Goal: Information Seeking & Learning: Learn about a topic

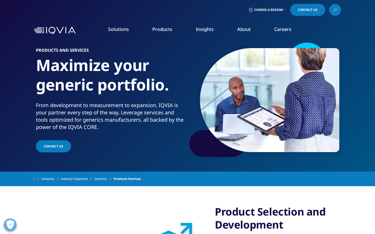
click at [97, 91] on h1 "Maximize your generic portfolio." at bounding box center [111, 78] width 150 height 46
click at [166, 30] on link "Products" at bounding box center [162, 29] width 20 height 6
click at [159, 31] on link "Products" at bounding box center [162, 29] width 20 height 6
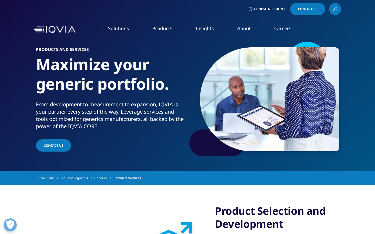
scroll to position [0, 0]
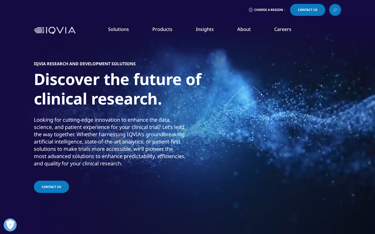
click at [142, 65] on link "Information Management" at bounding box center [145, 66] width 87 height 6
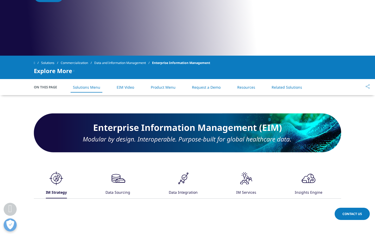
scroll to position [178, 0]
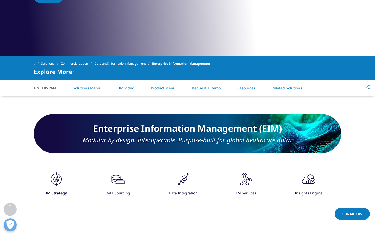
click at [52, 89] on span "On This Page" at bounding box center [48, 87] width 29 height 5
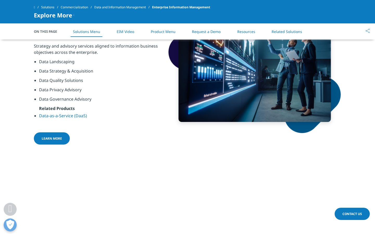
scroll to position [361, 0]
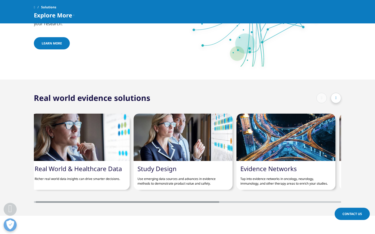
scroll to position [450, 0]
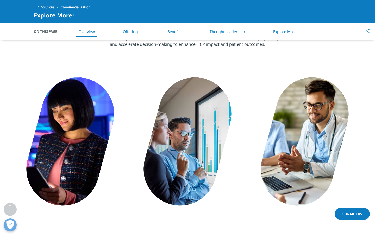
scroll to position [245, 0]
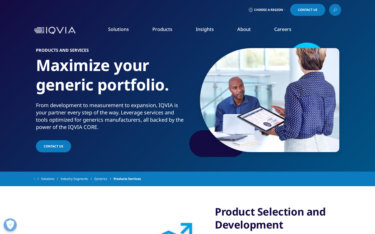
click at [166, 32] on link "Products" at bounding box center [162, 29] width 20 height 6
click at [34, 66] on link "Planning Suite" at bounding box center [53, 66] width 87 height 6
click at [270, 11] on span "Choose a Region" at bounding box center [268, 10] width 29 height 4
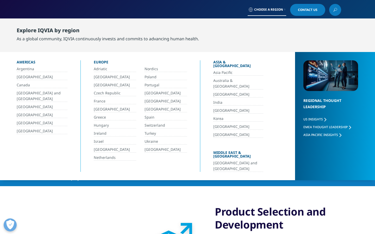
click at [195, 11] on div "Choose a Region Contact Us" at bounding box center [187, 10] width 307 height 12
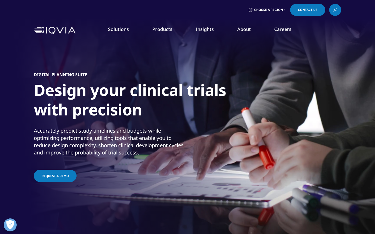
click at [30, 76] on link "Grant Plan" at bounding box center [53, 75] width 87 height 6
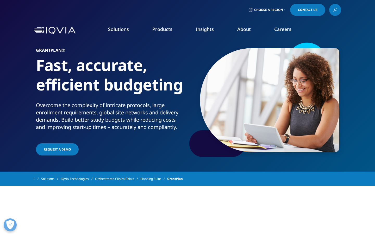
click at [151, 101] on h1 "Fast, accurate, efficient budgeting" at bounding box center [111, 78] width 150 height 46
click at [20, 86] on link "Site Suite" at bounding box center [53, 85] width 87 height 6
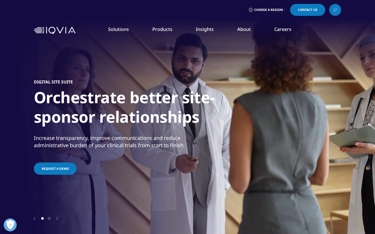
drag, startPoint x: 85, startPoint y: 161, endPoint x: 7, endPoint y: 55, distance: 131.9
click at [7, 55] on div "CLINICAL PRODUCTS Planning Suite Grant Plan Site Suite Clinical Trial Payments …" at bounding box center [187, 108] width 375 height 131
copy div "CLINICAL PRODUCTS Planning Suite Grant Plan Site Suite Clinical Trial Payments …"
click at [185, 164] on div "COMMERCIAL PRODUCTS Information Management Launch Strategy & Management Pricing…" at bounding box center [146, 108] width 92 height 131
drag, startPoint x: 180, startPoint y: 161, endPoint x: 101, endPoint y: 52, distance: 134.6
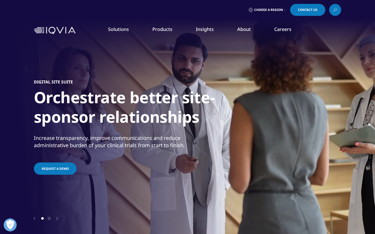
click at [101, 52] on div "COMMERCIAL PRODUCTS Information Management Launch Strategy & Management Pricing…" at bounding box center [146, 108] width 92 height 131
copy div "COMMERCIAL PRODUCTS Information Management Launch Strategy & Management Pricing…"
click at [251, 149] on div "COMPLIANCE, SAFETY, REG PRODUCTS IQVIA Vigilance Platform Commercial Compliance…" at bounding box center [237, 108] width 92 height 131
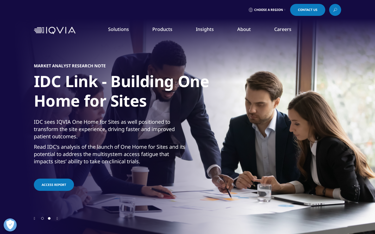
drag, startPoint x: 260, startPoint y: 137, endPoint x: 189, endPoint y: 53, distance: 109.4
click at [189, 53] on div "CLINICAL PRODUCTS Planning Suite Grant Plan Site Suite Clinical Trial Payments …" at bounding box center [191, 108] width 367 height 131
click at [195, 56] on h5 "COMPLIANCE, SAFETY, REG PRODUCTS" at bounding box center [235, 60] width 82 height 17
drag, startPoint x: 271, startPoint y: 144, endPoint x: 195, endPoint y: 57, distance: 115.8
click at [195, 57] on div "COMPLIANCE, SAFETY, REG PRODUCTS IQVIA Vigilance Platform Commercial Compliance…" at bounding box center [237, 108] width 92 height 131
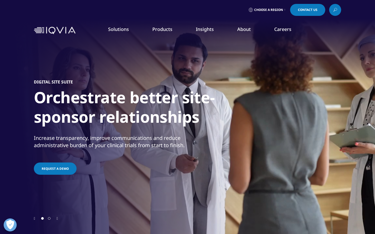
copy div "COMPLIANCE, SAFETY, REG PRODUCTS IQVIA Vigilance Platform Commercial Compliance…"
drag, startPoint x: 358, startPoint y: 146, endPoint x: 337, endPoint y: 149, distance: 21.0
click at [337, 148] on div "REAL WORLD PRODUCTS Health Data Apps & AI Analytics Research Accelerator​ Exper…" at bounding box center [329, 108] width 92 height 131
drag, startPoint x: 354, startPoint y: 151, endPoint x: 286, endPoint y: 54, distance: 118.3
click at [286, 54] on div "REAL WORLD PRODUCTS Health Data Apps & AI Analytics Research Accelerator​ Exper…" at bounding box center [329, 108] width 92 height 131
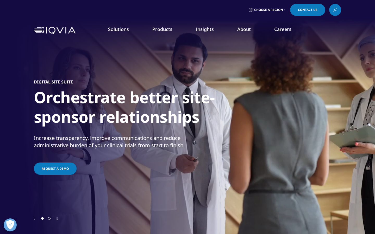
copy div "REAL WORLD PRODUCTS Health Data Apps & AI Analytics Research Accelerator​ Exper…"
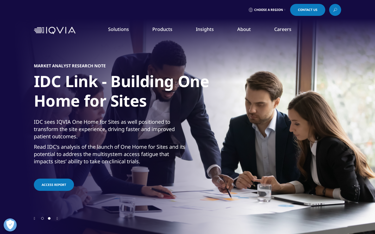
click at [18, 65] on link "Planning Suite" at bounding box center [53, 66] width 87 height 6
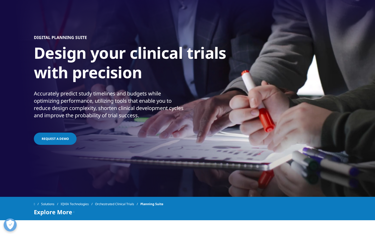
scroll to position [39, 0]
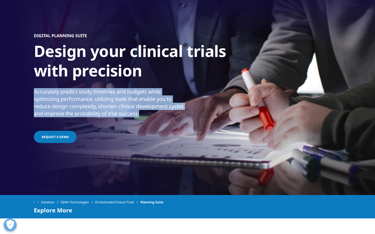
drag, startPoint x: 142, startPoint y: 113, endPoint x: 34, endPoint y: 90, distance: 110.6
click at [34, 90] on p "Accurately predict study timelines and budgets while optimizing performance, ut…" at bounding box center [110, 104] width 152 height 32
copy p "Accurately predict study timelines and budgets while optimizing performance, ut…"
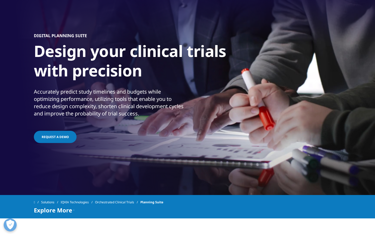
click at [34, 80] on h1 "Design your clinical trials with precision" at bounding box center [131, 62] width 195 height 42
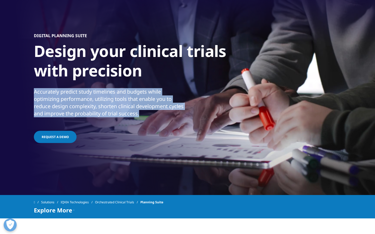
drag, startPoint x: 34, startPoint y: 91, endPoint x: 148, endPoint y: 120, distance: 116.8
click at [148, 120] on p "Accurately predict study timelines and budgets while optimizing performance, ut…" at bounding box center [110, 104] width 152 height 32
click at [144, 117] on div at bounding box center [144, 117] width 0 height 0
click at [128, 104] on p "Accurately predict study timelines and budgets while optimizing performance, ut…" at bounding box center [110, 104] width 152 height 32
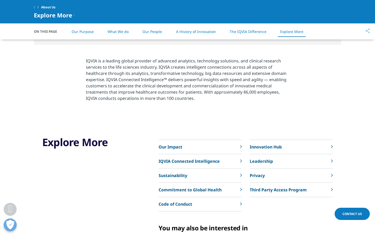
scroll to position [1119, 0]
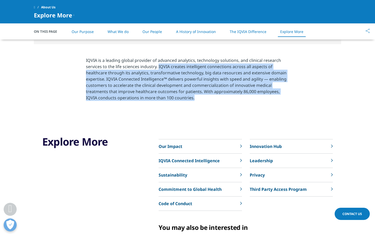
drag, startPoint x: 158, startPoint y: 67, endPoint x: 202, endPoint y: 100, distance: 55.0
click at [202, 100] on p "IQVIA is a leading global provider of advanced analytics, technology solutions,…" at bounding box center [187, 80] width 203 height 47
copy p "IQVIA creates intelligent connections across all aspects of healthcare through …"
click at [134, 85] on p "IQVIA is a leading global provider of advanced analytics, technology solutions,…" at bounding box center [187, 80] width 203 height 47
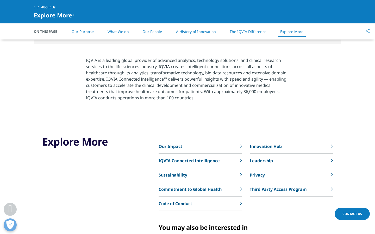
click at [36, 67] on section "IQVIA is a leading global provider of advanced analytics, technology solutions,…" at bounding box center [187, 80] width 375 height 73
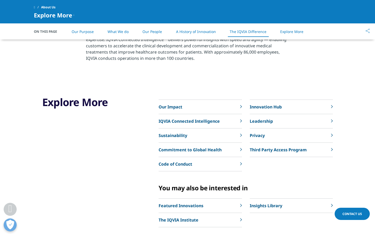
scroll to position [1119, 0]
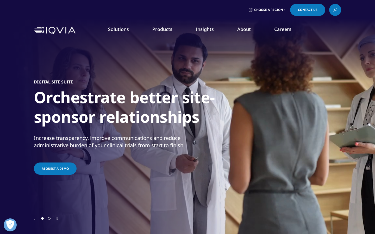
click at [24, 74] on link "Grant Plan" at bounding box center [53, 75] width 87 height 6
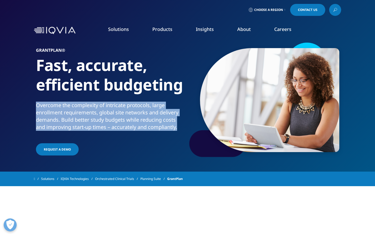
drag, startPoint x: 36, startPoint y: 105, endPoint x: 181, endPoint y: 133, distance: 147.8
click at [181, 133] on p "Overcome the complexity of intricate protocols, large enrollment requirements, …" at bounding box center [111, 118] width 150 height 32
click at [177, 131] on div at bounding box center [177, 131] width 0 height 0
click at [179, 132] on p "Overcome the complexity of intricate protocols, large enrollment requirements, …" at bounding box center [111, 118] width 150 height 32
drag, startPoint x: 183, startPoint y: 129, endPoint x: 34, endPoint y: 106, distance: 150.7
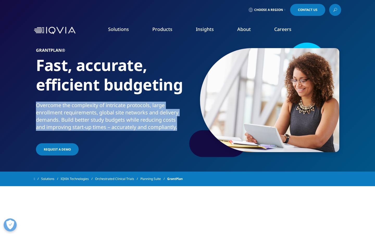
click at [34, 106] on section "GRANTPLAN® Fast, accurate, efficient budgeting Overcome the complexity of intri…" at bounding box center [187, 86] width 375 height 172
copy p "Overcome the complexity of intricate protocols, large enrollment requirements, …"
click at [47, 93] on link "Clinical Trial Payments" at bounding box center [53, 94] width 87 height 6
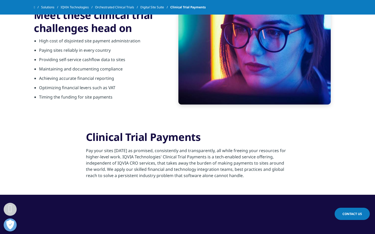
scroll to position [275, 0]
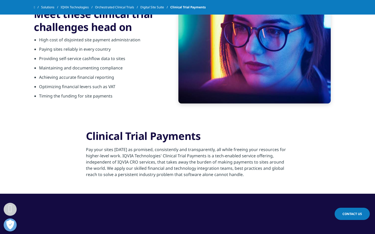
click at [138, 160] on p "Pay your sites [DATE] as promised, consistently and transparently, all while fr…" at bounding box center [187, 164] width 203 height 34
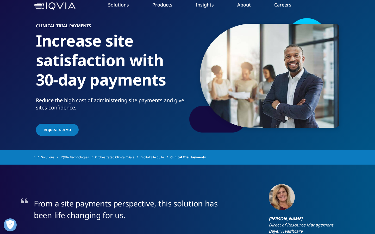
scroll to position [0, 0]
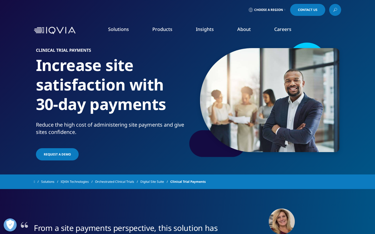
drag, startPoint x: 36, startPoint y: 125, endPoint x: 101, endPoint y: 134, distance: 66.1
click at [101, 134] on p "Reduce the high cost of administering site payments and give sites confidence." at bounding box center [111, 130] width 150 height 18
copy p "Reduce the high cost of administering site payments and give sites confidence."
click at [41, 103] on link "Investigator Site Portal" at bounding box center [53, 104] width 87 height 6
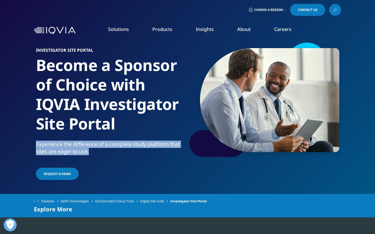
drag, startPoint x: 96, startPoint y: 154, endPoint x: 25, endPoint y: 146, distance: 71.8
click at [25, 146] on section "Investigator Site Portal Become a Sponsor of Choice with IQVIA Investigator Sit…" at bounding box center [187, 97] width 375 height 194
copy p "Experience the difference of a complete study platform that sites are eager to …"
click at [38, 115] on link "One Home for Sites" at bounding box center [53, 114] width 87 height 6
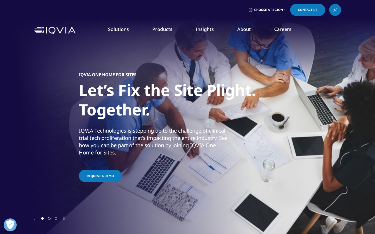
click at [122, 151] on p "IQVIA Technologies is stepping up to the challenge of clinical trial tech proli…" at bounding box center [155, 143] width 152 height 32
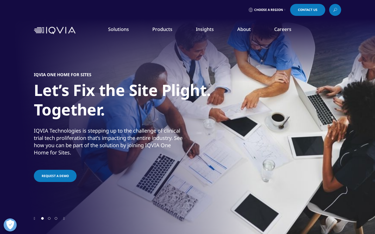
click at [34, 129] on div at bounding box center [187, 117] width 375 height 234
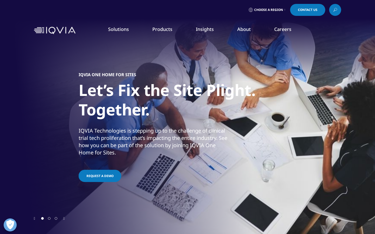
click at [79, 146] on p "IQVIA Technologies is stepping up to the challenge of clinical trial tech proli…" at bounding box center [155, 143] width 152 height 32
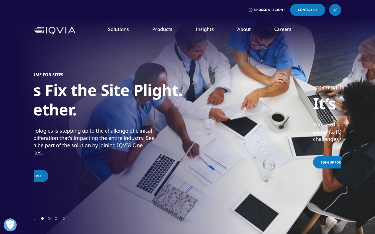
click at [24, 155] on section "MARKET ANALYST RESEARCH NOTE IDC Link - Building One Home for Sites IDC sees IQ…" at bounding box center [187, 117] width 375 height 234
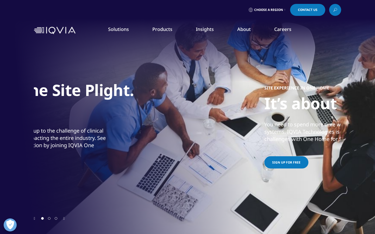
drag, startPoint x: 128, startPoint y: 151, endPoint x: -221, endPoint y: 145, distance: 349.6
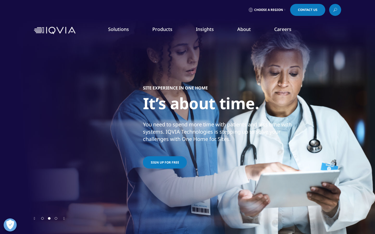
click at [290, 154] on div "SITE EXPERIENCE IN ONE HOME It’s about time. You need to spend more time with p…" at bounding box center [296, 127] width 307 height 177
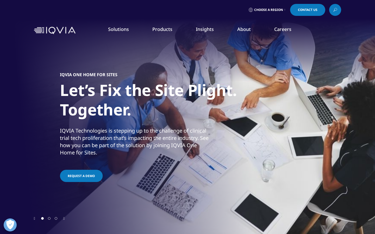
click at [60, 141] on p "IQVIA Technologies is stepping up to the challenge of clinical trial tech proli…" at bounding box center [136, 143] width 152 height 32
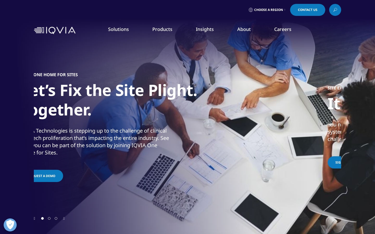
click at [53, 147] on p "IQVIA Technologies is stepping up to the challenge of clinical trial tech proli…" at bounding box center [96, 143] width 152 height 32
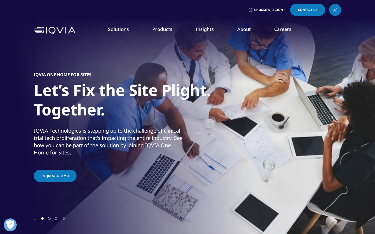
click at [54, 147] on p "IQVIA Technologies is stepping up to the challenge of clinical trial tech proli…" at bounding box center [110, 143] width 152 height 32
click at [70, 147] on p "IQVIA Technologies is stepping up to the challenge of clinical trial tech proli…" at bounding box center [110, 143] width 152 height 32
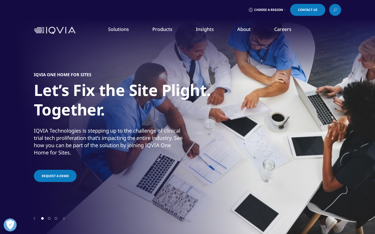
click at [70, 147] on p "IQVIA Technologies is stepping up to the challenge of clinical trial tech proli…" at bounding box center [110, 143] width 152 height 32
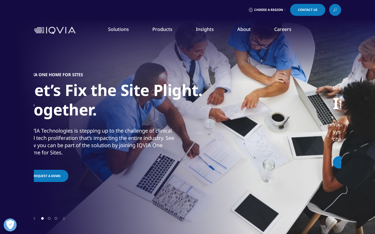
click at [61, 150] on p "IQVIA Technologies is stepping up to the challenge of clinical trial tech proli…" at bounding box center [102, 143] width 152 height 32
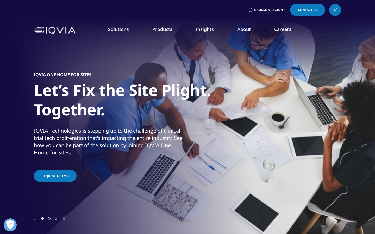
click at [57, 139] on p "IQVIA Technologies is stepping up to the challenge of clinical trial tech proli…" at bounding box center [110, 143] width 152 height 32
click at [53, 136] on p "IQVIA Technologies is stepping up to the challenge of clinical trial tech proli…" at bounding box center [110, 143] width 152 height 32
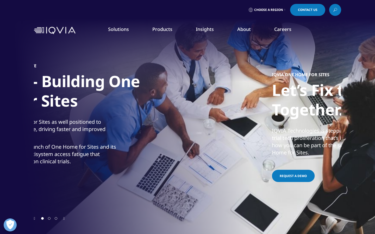
click at [294, 156] on p "IQVIA Technologies is stepping up to the challenge of clinical trial tech proli…" at bounding box center [348, 143] width 152 height 32
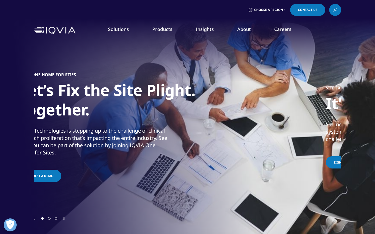
click at [55, 151] on p "IQVIA Technologies is stepping up to the challenge of clinical trial tech proli…" at bounding box center [94, 143] width 152 height 32
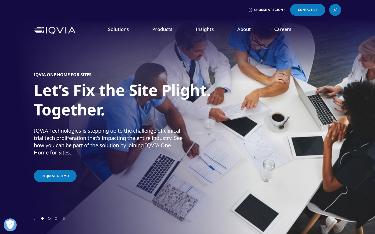
click at [55, 151] on p "IQVIA Technologies is stepping up to the challenge of clinical trial tech proli…" at bounding box center [110, 143] width 152 height 32
click at [43, 145] on p "IQVIA Technologies is stepping up to the challenge of clinical trial tech proli…" at bounding box center [110, 143] width 152 height 32
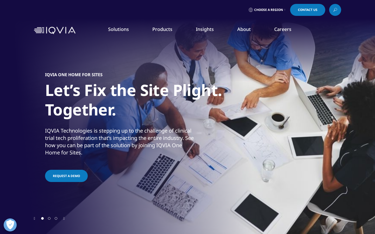
click at [55, 155] on p "IQVIA Technologies is stepping up to the challenge of clinical trial tech proli…" at bounding box center [121, 143] width 152 height 32
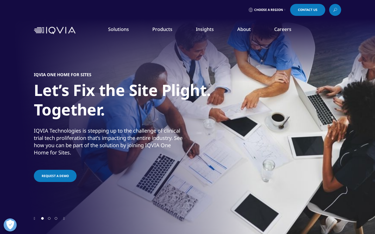
click at [65, 145] on p "IQVIA Technologies is stepping up to the challenge of clinical trial tech proli…" at bounding box center [110, 143] width 152 height 32
click at [62, 136] on p "IQVIA Technologies is stepping up to the challenge of clinical trial tech proli…" at bounding box center [110, 143] width 152 height 32
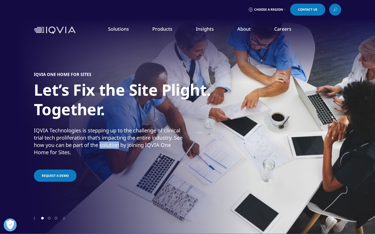
click at [102, 150] on p "IQVIA Technologies is stepping up to the challenge of clinical trial tech proli…" at bounding box center [110, 143] width 152 height 32
click at [89, 143] on p "IQVIA Technologies is stepping up to the challenge of clinical trial tech proli…" at bounding box center [110, 143] width 152 height 32
click at [81, 154] on p "IQVIA Technologies is stepping up to the challenge of clinical trial tech proli…" at bounding box center [110, 143] width 152 height 32
click at [67, 152] on p "IQVIA Technologies is stepping up to the challenge of clinical trial tech proli…" at bounding box center [110, 143] width 152 height 32
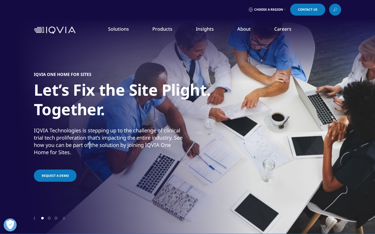
click at [67, 152] on p "IQVIA Technologies is stepping up to the challenge of clinical trial tech proli…" at bounding box center [110, 143] width 152 height 32
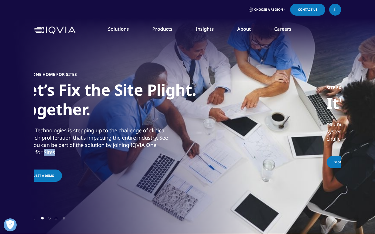
click at [40, 139] on p "IQVIA Technologies is stepping up to the challenge of clinical trial tech proli…" at bounding box center [95, 143] width 152 height 32
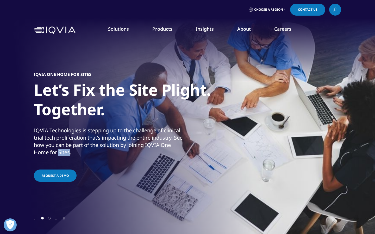
click at [65, 153] on p "IQVIA Technologies is stepping up to the challenge of clinical trial tech proli…" at bounding box center [110, 143] width 152 height 32
click at [83, 144] on p "IQVIA Technologies is stepping up to the challenge of clinical trial tech proli…" at bounding box center [110, 143] width 152 height 32
click at [71, 153] on p "IQVIA Technologies is stepping up to the challenge of clinical trial tech proli…" at bounding box center [110, 143] width 152 height 32
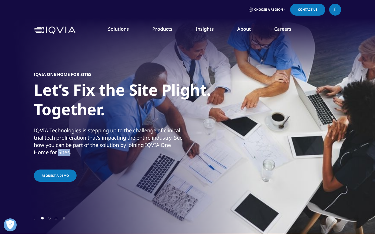
click at [71, 153] on p "IQVIA Technologies is stepping up to the challenge of clinical trial tech proli…" at bounding box center [110, 143] width 152 height 32
click at [48, 156] on p "IQVIA Technologies is stepping up to the challenge of clinical trial tech proli…" at bounding box center [110, 143] width 152 height 32
click at [50, 156] on p "IQVIA Technologies is stepping up to the challenge of clinical trial tech proli…" at bounding box center [110, 143] width 152 height 32
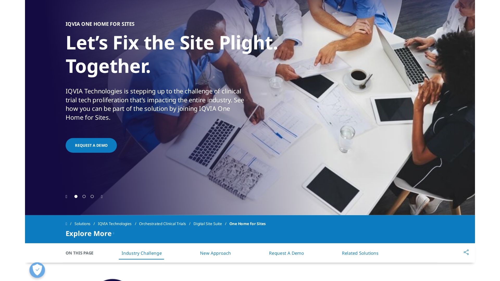
scroll to position [0, 0]
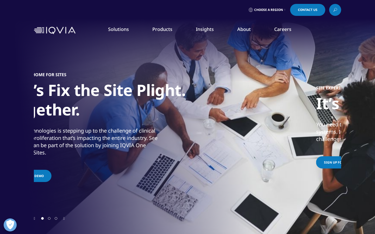
click at [43, 141] on p "IQVIA Technologies is stepping up to the challenge of clinical trial tech proli…" at bounding box center [85, 143] width 152 height 32
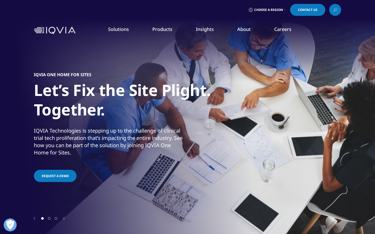
click at [43, 141] on p "IQVIA Technologies is stepping up to the challenge of clinical trial tech proli…" at bounding box center [110, 143] width 152 height 32
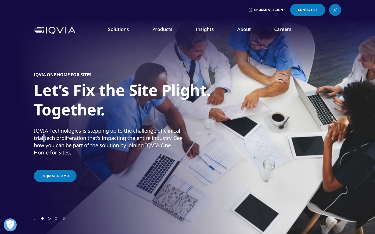
click at [57, 140] on p "IQVIA Technologies is stepping up to the challenge of clinical trial tech proli…" at bounding box center [110, 143] width 152 height 32
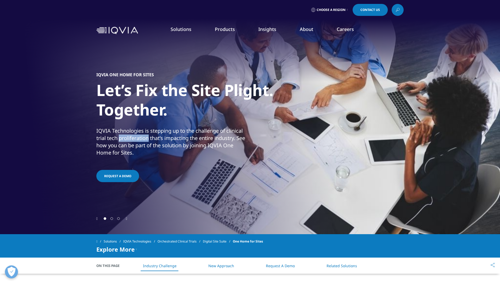
click at [115, 146] on p "IQVIA Technologies is stepping up to the challenge of clinical trial tech proli…" at bounding box center [172, 143] width 152 height 32
click at [95, 133] on div at bounding box center [250, 117] width 500 height 234
click at [100, 132] on p "IQVIA Technologies is stepping up to the challenge of clinical trial tech proli…" at bounding box center [172, 143] width 152 height 32
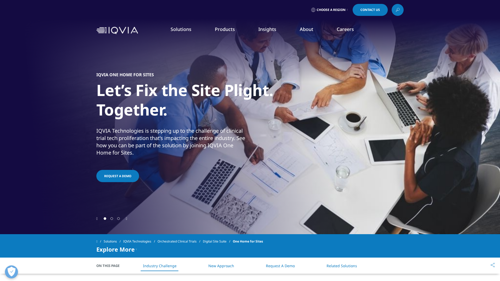
click at [128, 135] on p "IQVIA Technologies is stepping up to the challenge of clinical trial tech proli…" at bounding box center [172, 143] width 152 height 32
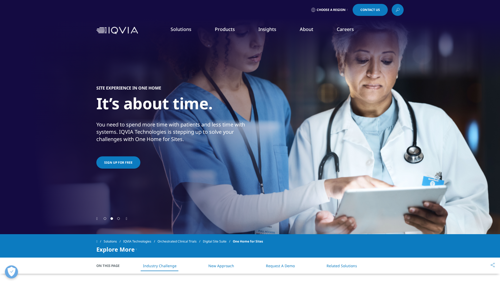
click at [46, 104] on link "Investigator Site Portal" at bounding box center [67, 104] width 91 height 6
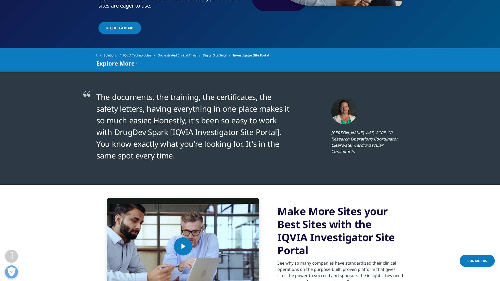
scroll to position [145, 0]
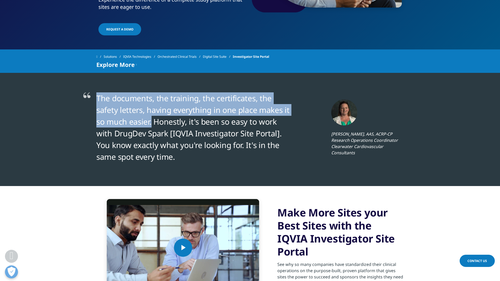
drag, startPoint x: 96, startPoint y: 96, endPoint x: 152, endPoint y: 127, distance: 63.2
click at [152, 127] on p "The documents, the training, the certificates, the safety letters, having every…" at bounding box center [194, 127] width 197 height 70
click at [148, 127] on div at bounding box center [148, 127] width 0 height 0
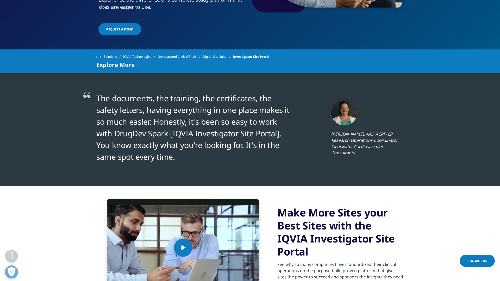
click at [176, 123] on p "The documents, the training, the certificates, the safety letters, having every…" at bounding box center [194, 127] width 197 height 70
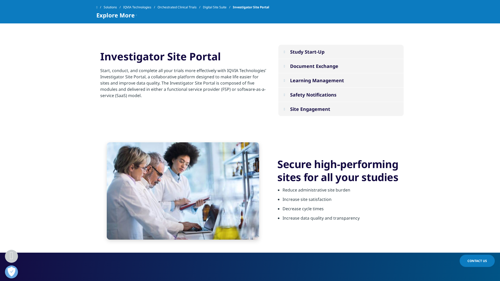
scroll to position [710, 0]
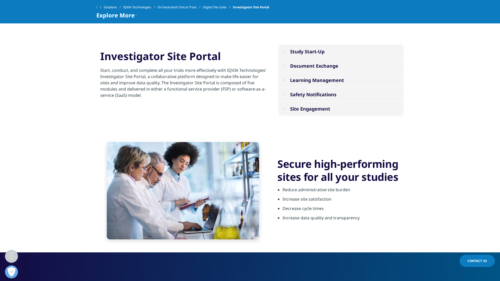
drag, startPoint x: 143, startPoint y: 92, endPoint x: 95, endPoint y: 69, distance: 53.6
click at [95, 69] on section "Study Start-Up Identify, select, and activate sites faster with simplified proc…" at bounding box center [250, 81] width 500 height 98
click at [206, 107] on div "Start, conduct, and complete all your trials more effectively with IQVIA Techno…" at bounding box center [183, 89] width 166 height 45
click at [163, 110] on div "Start, conduct, and complete all your trials more effectively with IQVIA Techno…" at bounding box center [183, 89] width 166 height 45
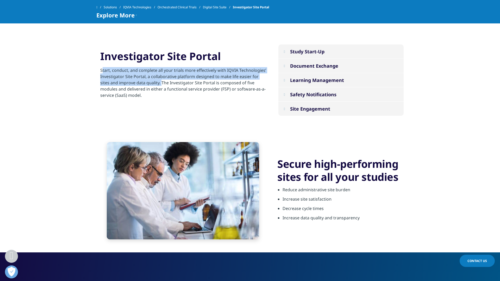
drag, startPoint x: 97, startPoint y: 69, endPoint x: 160, endPoint y: 85, distance: 64.7
click at [160, 85] on div "Investigator Site Portal Start, conduct, and complete all your trials more effe…" at bounding box center [183, 80] width 174 height 63
copy p "Start, conduct, and complete all your trials more effectively with IQVIA Techno…"
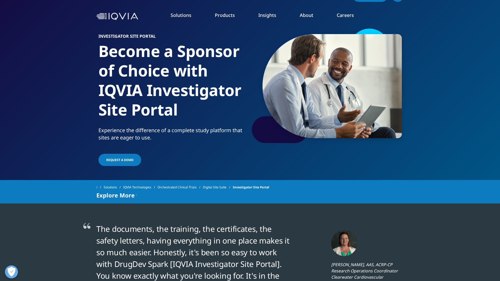
scroll to position [0, 0]
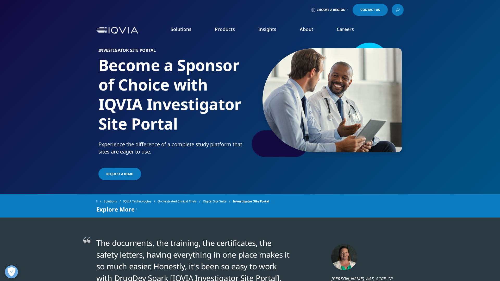
click at [41, 114] on link "One Home for Sites" at bounding box center [67, 114] width 91 height 6
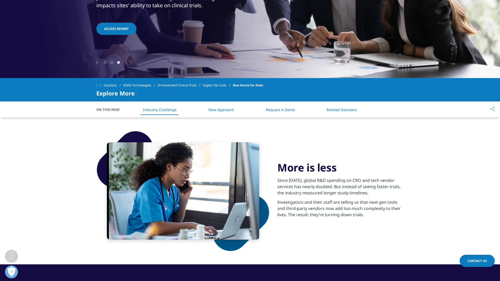
scroll to position [158, 0]
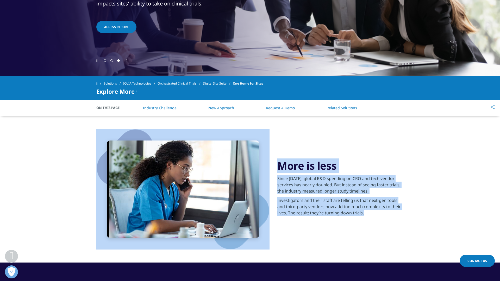
drag, startPoint x: 367, startPoint y: 214, endPoint x: 272, endPoint y: 204, distance: 95.6
click at [272, 204] on div "More is less Since [DATE], global R&D spending on CRO and tech vendor services …" at bounding box center [249, 189] width 307 height 147
click at [278, 202] on p "Investigators and their staff are telling us that next-gen tools and third-part…" at bounding box center [340, 208] width 126 height 22
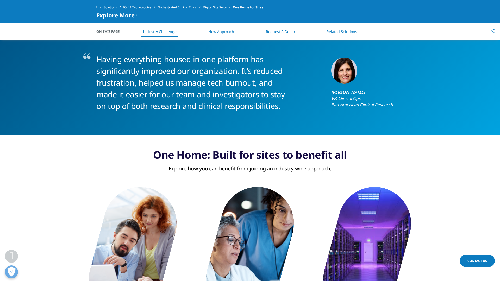
scroll to position [679, 0]
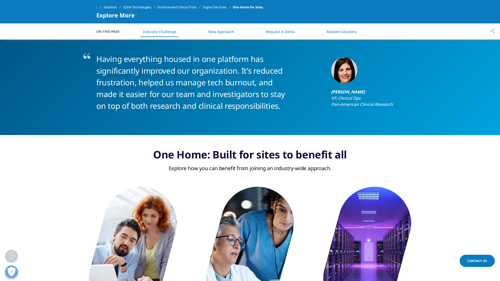
drag, startPoint x: 98, startPoint y: 57, endPoint x: 308, endPoint y: 102, distance: 214.6
click at [308, 102] on div "Having everything housed in one platform has significantly improved our organiz…" at bounding box center [249, 82] width 307 height 59
copy div "Having everything housed in one platform has significantly improved our organiz…"
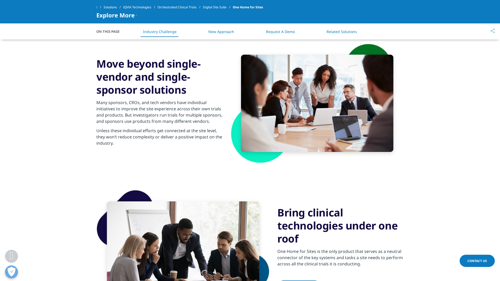
scroll to position [1056, 0]
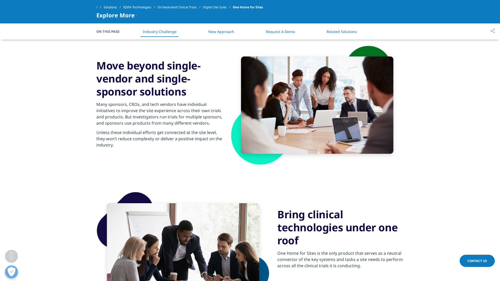
drag, startPoint x: 96, startPoint y: 131, endPoint x: 127, endPoint y: 150, distance: 36.2
click at [127, 150] on p "Unless these individual efforts get connected at the site level, they won’t red…" at bounding box center [159, 140] width 126 height 22
click at [124, 148] on div at bounding box center [124, 148] width 0 height 0
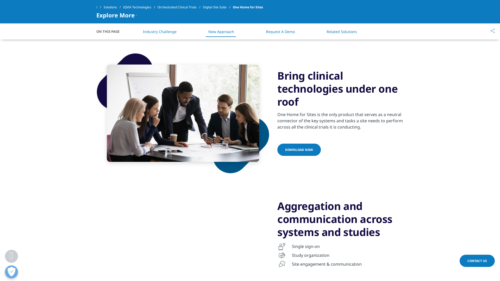
scroll to position [1196, 0]
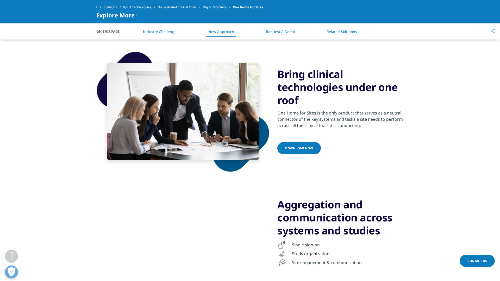
click at [293, 124] on p "One Home for Sites is the only product that serves as a neutral connector of th…" at bounding box center [340, 121] width 126 height 22
drag, startPoint x: 277, startPoint y: 112, endPoint x: 383, endPoint y: 125, distance: 106.9
click at [383, 125] on p "One Home for Sites is the only product that serves as a neutral connector of th…" at bounding box center [340, 121] width 126 height 22
click at [380, 129] on div at bounding box center [380, 129] width 0 height 0
click at [365, 126] on p "One Home for Sites is the only product that serves as a neutral connector of th…" at bounding box center [340, 121] width 126 height 22
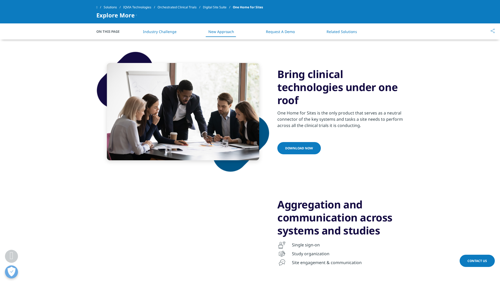
drag, startPoint x: 360, startPoint y: 130, endPoint x: 310, endPoint y: 131, distance: 49.8
click at [310, 131] on p "One Home for Sites is the only product that serves as a neutral connector of th…" at bounding box center [340, 121] width 126 height 22
drag, startPoint x: 277, startPoint y: 113, endPoint x: 386, endPoint y: 127, distance: 110.0
click at [386, 127] on p "One Home for Sites is the only product that serves as a neutral connector of th…" at bounding box center [340, 121] width 126 height 22
copy p "One Home for Sites is the only product that serves as a neutral connector of th…"
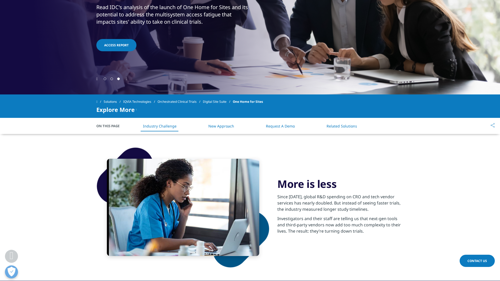
scroll to position [0, 0]
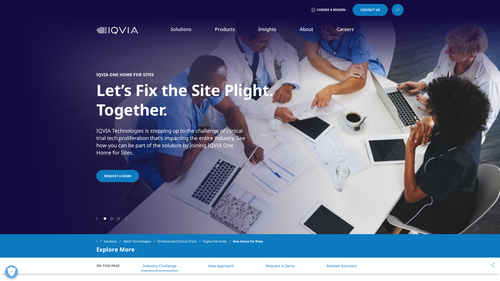
click at [50, 122] on link "Patient Engagement Suite" at bounding box center [67, 123] width 91 height 6
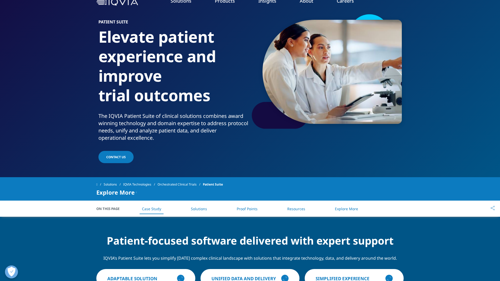
scroll to position [31, 0]
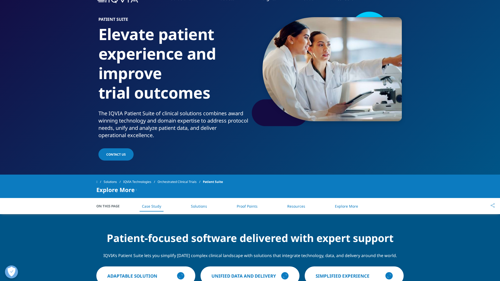
click at [141, 132] on div "The IQVIA Patient Suite of clinical solutions combines award winning technology…" at bounding box center [173, 124] width 150 height 29
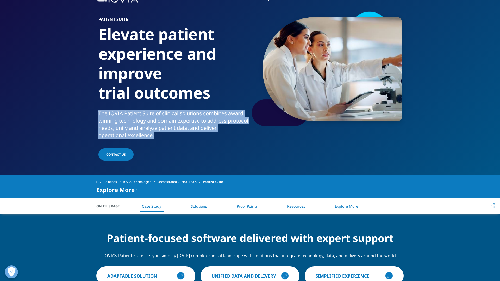
drag, startPoint x: 98, startPoint y: 115, endPoint x: 171, endPoint y: 133, distance: 74.9
click at [171, 133] on div "The IQVIA Patient Suite of clinical solutions combines award winning technology…" at bounding box center [173, 124] width 150 height 29
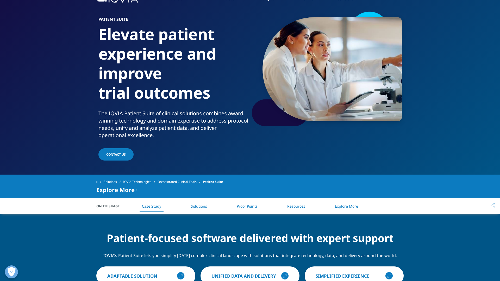
click at [175, 144] on div "Patient Suite Elevate patient experience and improve trial outcomes The IQVIA P…" at bounding box center [174, 89] width 152 height 145
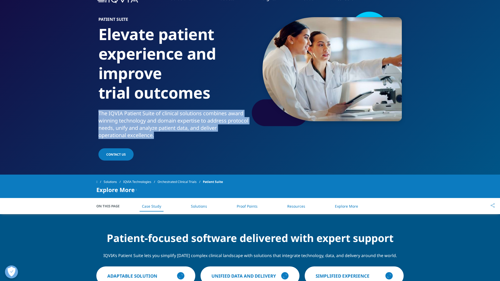
drag, startPoint x: 99, startPoint y: 114, endPoint x: 165, endPoint y: 141, distance: 71.3
click at [165, 141] on div "Patient Suite Elevate patient experience and improve trial outcomes The IQVIA P…" at bounding box center [174, 89] width 152 height 145
click at [162, 139] on div at bounding box center [162, 139] width 0 height 0
click at [183, 131] on div "The IQVIA Patient Suite of clinical solutions combines award winning technology…" at bounding box center [173, 124] width 150 height 29
drag, startPoint x: 98, startPoint y: 113, endPoint x: 161, endPoint y: 135, distance: 66.7
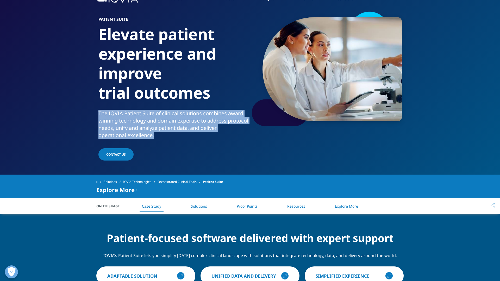
click at [161, 135] on div "The IQVIA Patient Suite of clinical solutions combines award winning technology…" at bounding box center [173, 124] width 150 height 29
copy div "The IQVIA Patient Suite of clinical solutions combines award winning technology…"
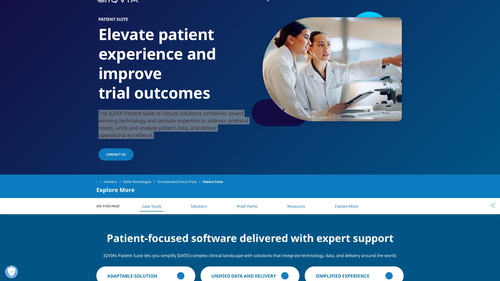
scroll to position [0, 0]
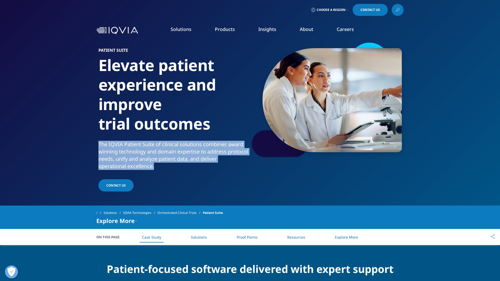
click at [51, 136] on link "Electronic Clinical Outcome Assessment (eCOA)" at bounding box center [67, 135] width 91 height 11
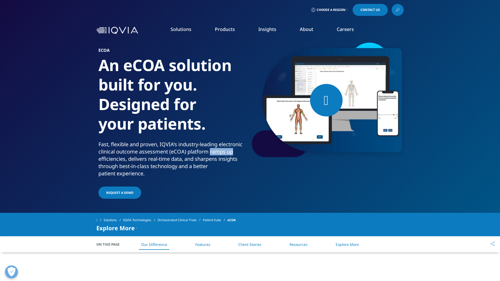
drag, startPoint x: 210, startPoint y: 152, endPoint x: 236, endPoint y: 152, distance: 25.8
click at [236, 152] on div "Fast, flexible and proven, IQVIA’s industry-leading electronic clinical outcome…" at bounding box center [173, 159] width 150 height 36
click at [232, 156] on div at bounding box center [232, 156] width 0 height 0
click at [191, 163] on div "Fast, flexible and proven, IQVIA’s industry-leading electronic clinical outcome…" at bounding box center [173, 159] width 150 height 36
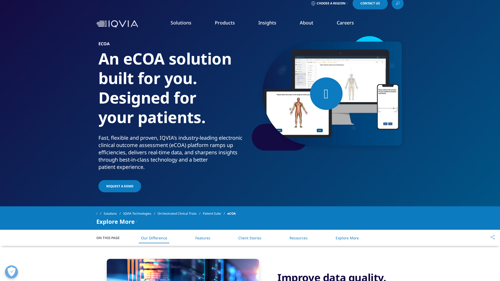
scroll to position [7, 0]
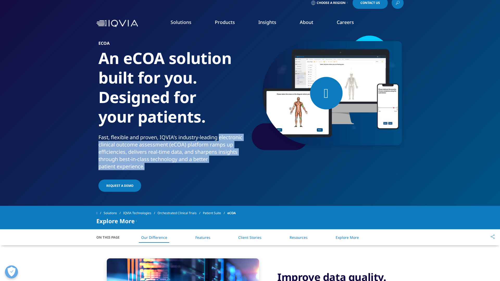
drag, startPoint x: 221, startPoint y: 137, endPoint x: 194, endPoint y: 168, distance: 41.2
click at [194, 168] on div "Fast, flexible and proven, IQVIA’s industry-leading electronic clinical outcome…" at bounding box center [173, 152] width 150 height 36
copy div "electronic clinical outcome assessment (eCOA) platform ramps up efficiencies, d…"
click at [191, 170] on div at bounding box center [191, 170] width 0 height 0
click at [221, 24] on link "Products" at bounding box center [225, 22] width 20 height 6
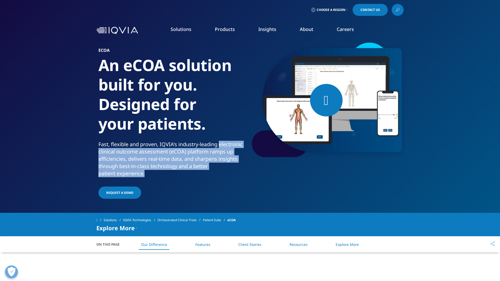
click at [225, 29] on link "Products" at bounding box center [225, 29] width 20 height 6
click at [46, 148] on link "Interactive Response Technology (IRT)" at bounding box center [67, 148] width 91 height 6
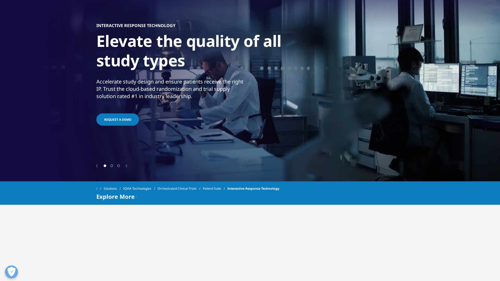
scroll to position [54, 0]
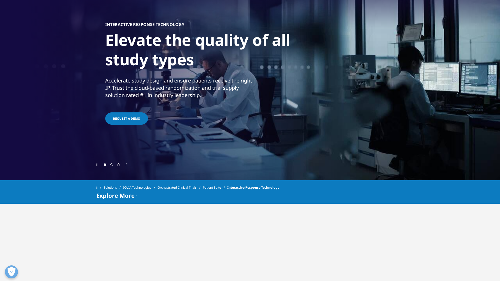
click at [106, 102] on p "Accelerate study design and ensure patients receive the right IP. Trust the clo…" at bounding box center [181, 89] width 152 height 25
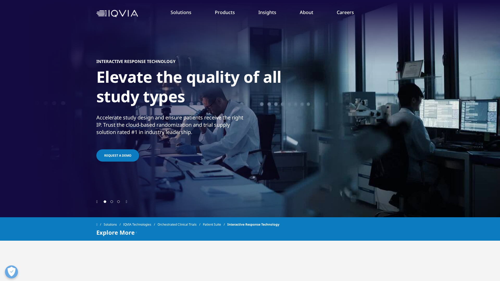
scroll to position [0, 0]
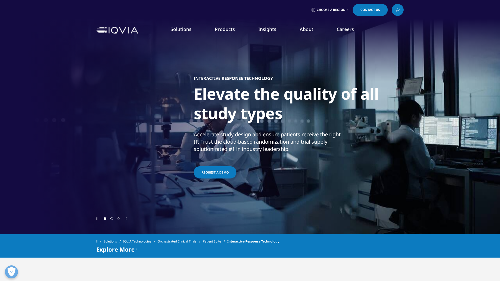
click at [194, 142] on p "Accelerate study design and ensure patients receive the right IP. Trust the clo…" at bounding box center [270, 143] width 152 height 25
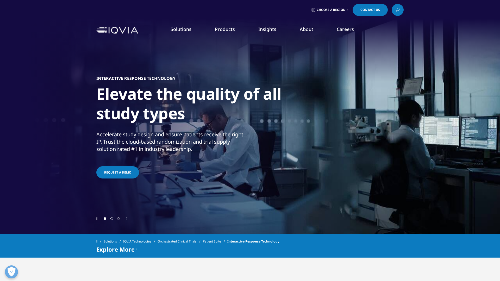
click at [174, 153] on p "Accelerate study design and ensure patients receive the right IP. Trust the clo…" at bounding box center [172, 143] width 152 height 25
click at [179, 150] on p "Accelerate study design and ensure patients receive the right IP. Trust the clo…" at bounding box center [172, 143] width 152 height 25
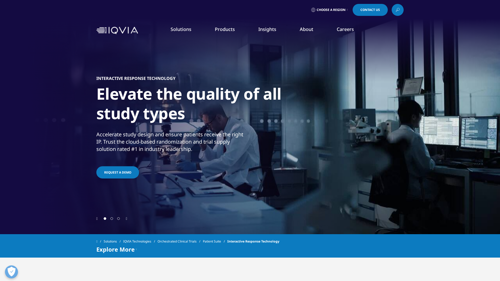
click at [179, 150] on p "Accelerate study design and ensure patients receive the right IP. Trust the clo…" at bounding box center [172, 143] width 152 height 25
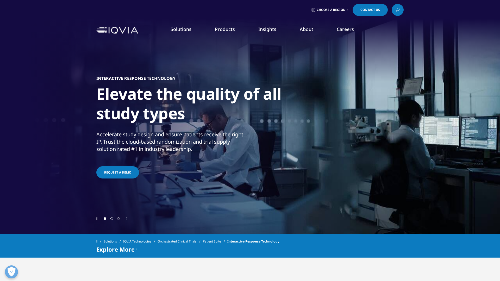
click at [179, 150] on p "Accelerate study design and ensure patients receive the right IP. Trust the clo…" at bounding box center [172, 143] width 152 height 25
click at [198, 146] on p "Accelerate study design and ensure patients receive the right IP. Trust the clo…" at bounding box center [172, 143] width 152 height 25
click at [55, 159] on link "Clinical Data Analytics Solutions" at bounding box center [67, 158] width 91 height 6
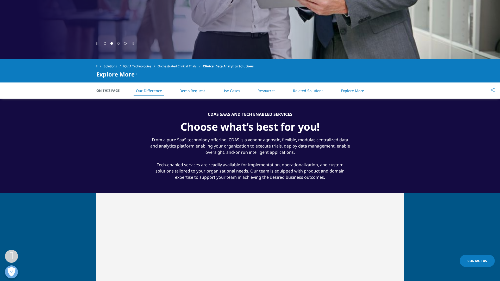
scroll to position [185, 0]
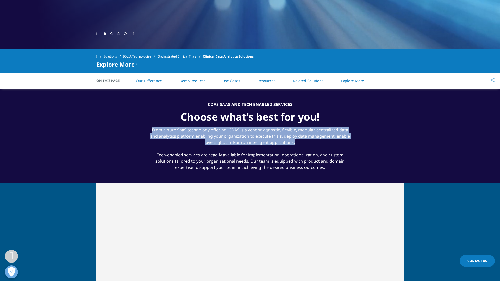
drag, startPoint x: 296, startPoint y: 142, endPoint x: 151, endPoint y: 130, distance: 145.9
click at [151, 130] on div "From a pure SaaS technology offering, CDAS is a vendor agnostic, flexible, modu…" at bounding box center [250, 146] width 201 height 47
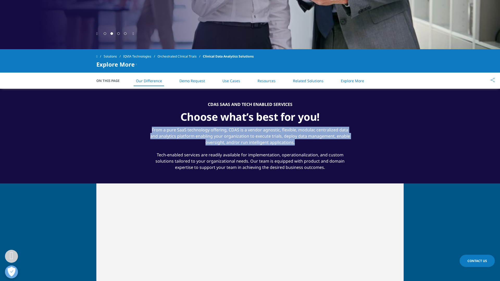
click at [147, 120] on div at bounding box center [147, 120] width 0 height 0
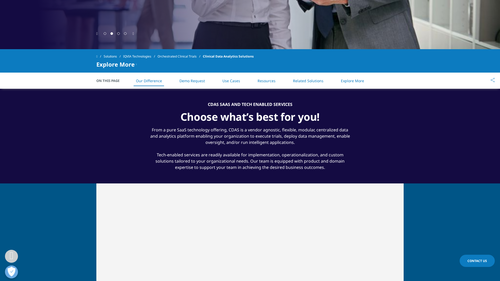
click at [311, 145] on div "From a pure SaaS technology offering, CDAS is a vendor agnostic, flexible, modu…" at bounding box center [250, 146] width 201 height 47
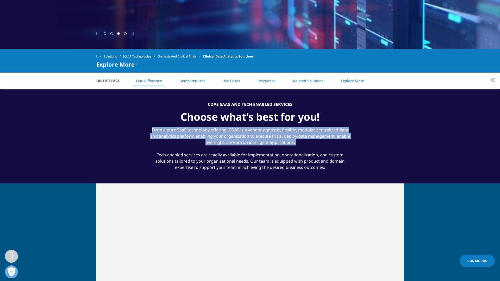
drag, startPoint x: 302, startPoint y: 148, endPoint x: 150, endPoint y: 131, distance: 153.0
click at [150, 131] on div "From a pure SaaS technology offering, CDAS is a vendor agnostic, flexible, modu…" at bounding box center [250, 146] width 201 height 47
copy div "From a pure SaaS technology offering, CDAS is a vendor agnostic, flexible, modu…"
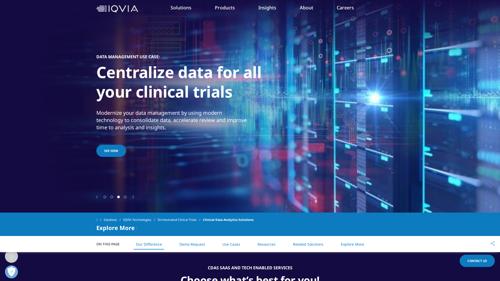
scroll to position [0, 0]
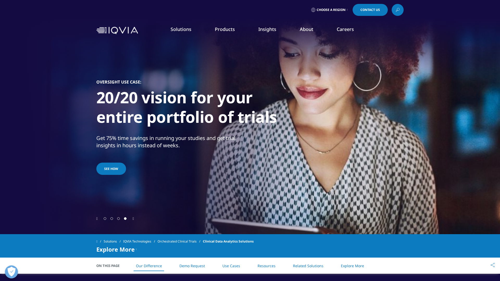
click at [152, 66] on link "Information Management" at bounding box center [158, 66] width 91 height 6
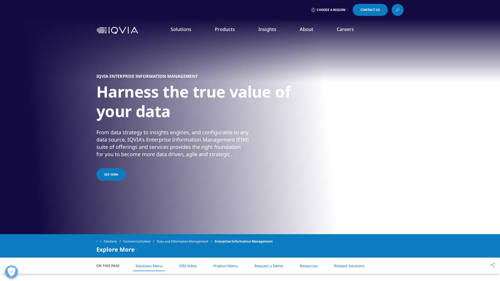
click at [153, 153] on div "From data strategy to insights engines, and configurable to any data source, IQ…" at bounding box center [172, 143] width 152 height 29
click at [152, 151] on div "From data strategy to insights engines, and configurable to any data source, IQ…" at bounding box center [172, 143] width 152 height 29
click at [125, 158] on div "From data strategy to insights engines, and configurable to any data source, IQ…" at bounding box center [172, 143] width 152 height 29
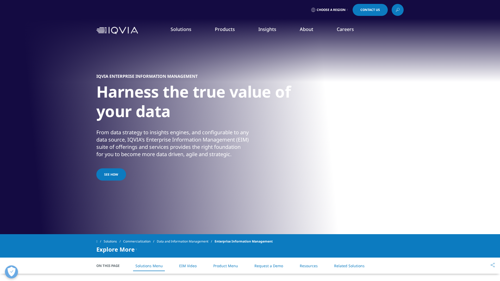
click at [104, 153] on div "From data strategy to insights engines, and configurable to any data source, IQ…" at bounding box center [172, 143] width 152 height 29
click at [115, 154] on div "From data strategy to insights engines, and configurable to any data source, IQ…" at bounding box center [172, 143] width 152 height 29
click at [137, 137] on div "From data strategy to insights engines, and configurable to any data source, IQ…" at bounding box center [172, 143] width 152 height 29
click at [148, 152] on div "From data strategy to insights engines, and configurable to any data source, IQ…" at bounding box center [172, 143] width 152 height 29
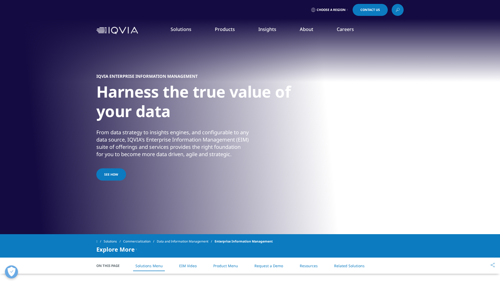
click at [139, 135] on div "From data strategy to insights engines, and configurable to any data source, IQ…" at bounding box center [172, 143] width 152 height 29
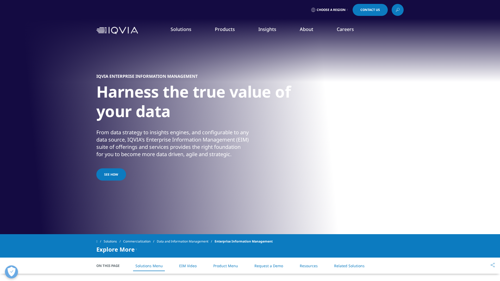
click at [202, 168] on div "IQVIA ENTERPRISE INFORMATION MANAGEMENT Harness the true value of your data Fro…" at bounding box center [249, 127] width 307 height 177
click at [157, 157] on div "From data strategy to insights engines, and configurable to any data source, IQ…" at bounding box center [172, 143] width 152 height 29
click at [119, 158] on div "From data strategy to insights engines, and configurable to any data source, IQ…" at bounding box center [172, 143] width 152 height 29
click at [101, 140] on div "From data strategy to insights engines, and configurable to any data source, IQ…" at bounding box center [172, 143] width 152 height 29
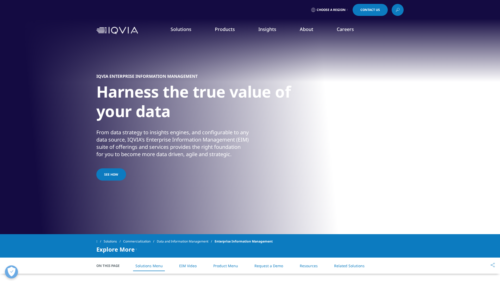
click at [101, 140] on div "From data strategy to insights engines, and configurable to any data source, IQ…" at bounding box center [172, 143] width 152 height 29
click at [115, 117] on div "IQVIA ENTERPRISE INFORMATION MANAGEMENT Harness the true value of your data Fro…" at bounding box center [249, 127] width 307 height 177
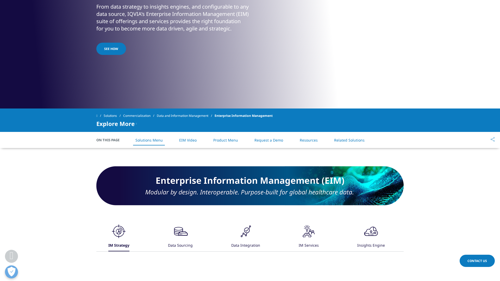
scroll to position [189, 0]
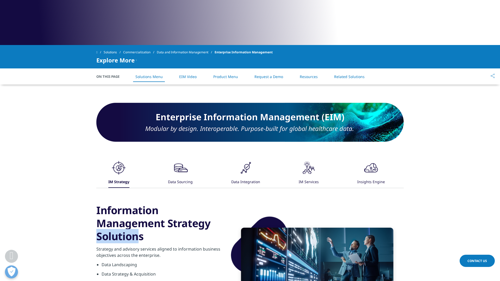
drag, startPoint x: 175, startPoint y: 215, endPoint x: 111, endPoint y: 215, distance: 63.3
click at [111, 215] on h3 "Information Management Strategy Solutions" at bounding box center [159, 223] width 126 height 39
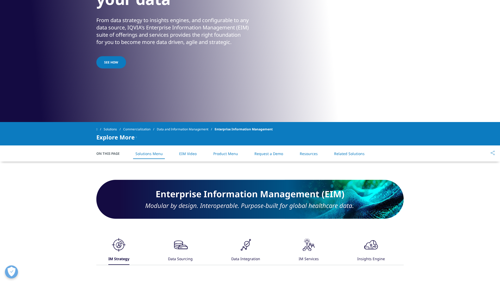
scroll to position [0, 0]
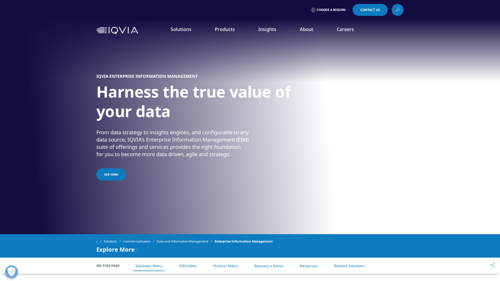
click at [139, 150] on div "From data strategy to insights engines, and configurable to any data source, IQ…" at bounding box center [172, 143] width 152 height 29
click at [144, 74] on link "Launch Strategy & Management" at bounding box center [158, 75] width 91 height 6
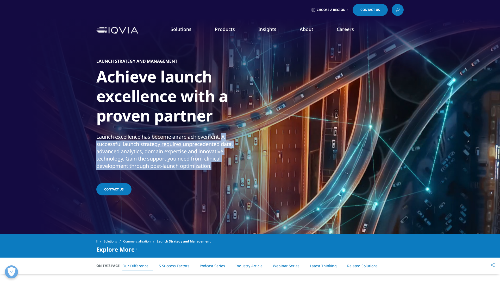
drag, startPoint x: 222, startPoint y: 138, endPoint x: 224, endPoint y: 168, distance: 29.8
click at [224, 168] on p "Launch excellence has become a rare achievement. A successful launch strategy r…" at bounding box center [172, 153] width 152 height 40
click at [221, 170] on div at bounding box center [221, 170] width 0 height 0
click at [197, 166] on p "Launch excellence has become a rare achievement. A successful launch strategy r…" at bounding box center [172, 153] width 152 height 40
drag, startPoint x: 223, startPoint y: 136, endPoint x: 226, endPoint y: 165, distance: 29.8
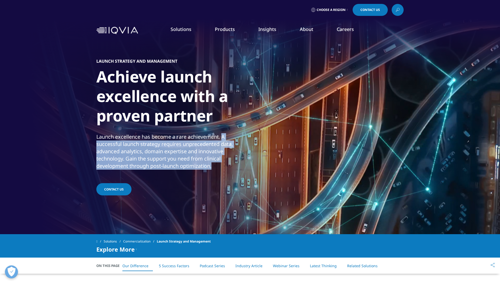
click at [226, 165] on p "Launch excellence has become a rare achievement. A successful launch strategy r…" at bounding box center [172, 153] width 152 height 40
copy p "A successful launch strategy requires unprecedented data, advanced analytics, d…"
click at [143, 85] on link "Pricing & Market Access" at bounding box center [158, 85] width 91 height 6
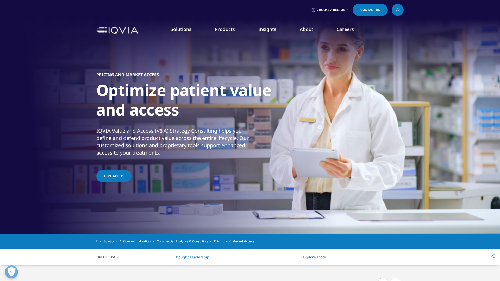
drag, startPoint x: 97, startPoint y: 131, endPoint x: 241, endPoint y: 151, distance: 145.9
click at [241, 151] on p "IQVIA Value and Access (V&A) Strategy Consulting helps you define and defend pr…" at bounding box center [172, 143] width 152 height 32
copy p "IQVIA Value and Access (V&A) Strategy Consulting helps you define and defend pr…"
click at [222, 30] on link "Products" at bounding box center [225, 29] width 20 height 6
click at [151, 94] on link "Brand Strategy & Management" at bounding box center [158, 94] width 91 height 6
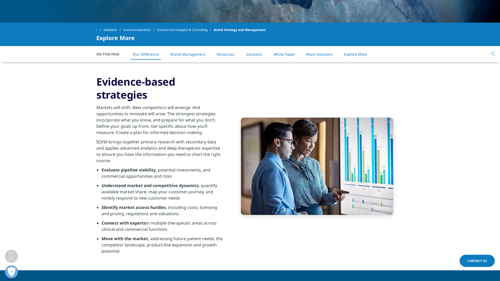
scroll to position [210, 0]
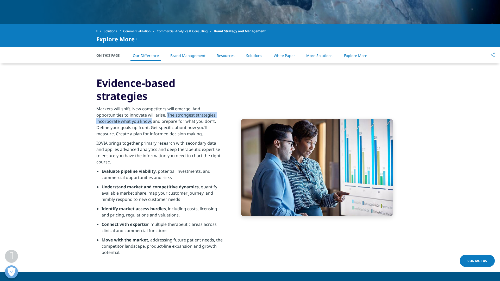
drag, startPoint x: 166, startPoint y: 114, endPoint x: 151, endPoint y: 122, distance: 17.0
click at [151, 122] on p "Markets will shift. New competitors will emerge. And opportunities to innovate …" at bounding box center [159, 123] width 126 height 34
click at [152, 132] on p "Markets will shift. New competitors will emerge. And opportunities to innovate …" at bounding box center [159, 123] width 126 height 34
drag, startPoint x: 166, startPoint y: 115, endPoint x: 152, endPoint y: 123, distance: 16.0
click at [152, 123] on p "Markets will shift. New competitors will emerge. And opportunities to innovate …" at bounding box center [159, 123] width 126 height 34
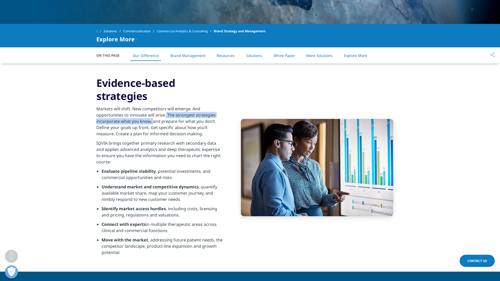
drag, startPoint x: 152, startPoint y: 123, endPoint x: 165, endPoint y: 116, distance: 15.5
click at [165, 116] on p "Markets will shift. New competitors will emerge. And opportunities to innovate …" at bounding box center [159, 123] width 126 height 34
click at [162, 105] on div at bounding box center [162, 105] width 0 height 0
click at [156, 195] on li "Understand market and competitive dynamics , quantify available market share, m…" at bounding box center [162, 195] width 121 height 22
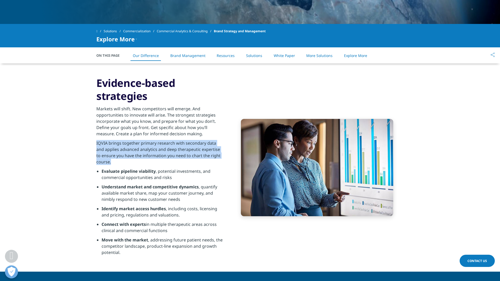
drag, startPoint x: 114, startPoint y: 163, endPoint x: 85, endPoint y: 143, distance: 35.4
click at [85, 143] on section "Evidence-based strategies Markets will shift. New competitors will emerge. And …" at bounding box center [250, 168] width 500 height 208
click at [82, 133] on div at bounding box center [82, 133] width 0 height 0
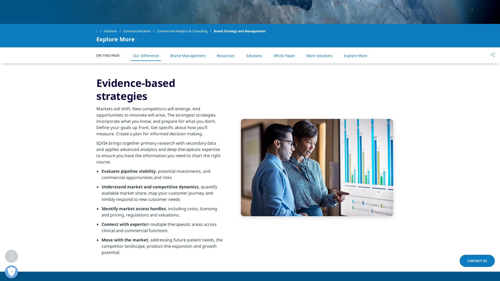
click at [122, 162] on p "IQVIA brings together primary research with secondary data and applies advanced…" at bounding box center [159, 154] width 126 height 28
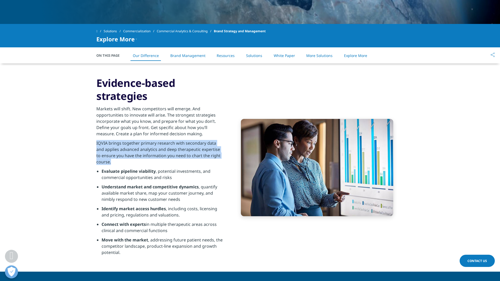
drag, startPoint x: 113, startPoint y: 163, endPoint x: 93, endPoint y: 145, distance: 27.3
click at [93, 145] on section "Evidence-based strategies Markets will shift. New competitors will emerge. And …" at bounding box center [250, 168] width 500 height 208
copy p "IQVIA brings together primary research with secondary data and applies advanced…"
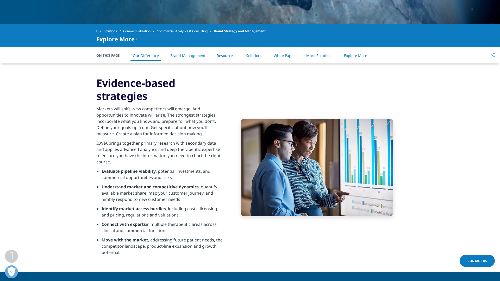
click at [226, 200] on div "Evidence-based strategies Markets will shift. New competitors will emerge. And …" at bounding box center [249, 168] width 307 height 208
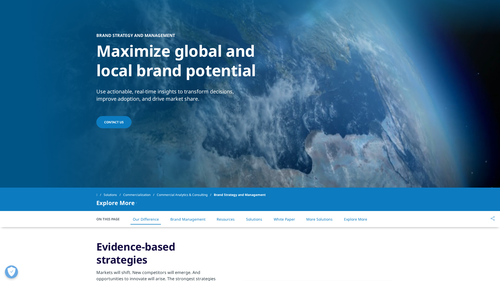
scroll to position [0, 0]
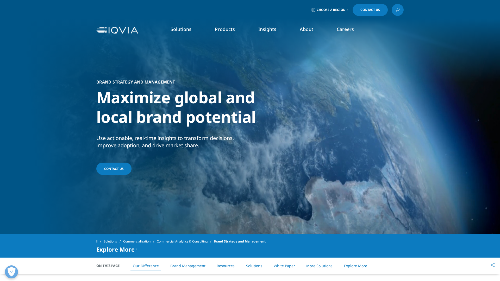
drag, startPoint x: 99, startPoint y: 97, endPoint x: 214, endPoint y: 147, distance: 126.0
click at [214, 147] on div "BRAND STRATEGY AND MANAGEMENT Maximize global and local brand potential Use act…" at bounding box center [249, 127] width 307 height 177
copy div "Maximize global and local brand potential Use actionable, real-time insights to…"
click at [209, 170] on div "BRAND STRATEGY AND MANAGEMENT Maximize global and local brand potential Use act…" at bounding box center [249, 127] width 307 height 177
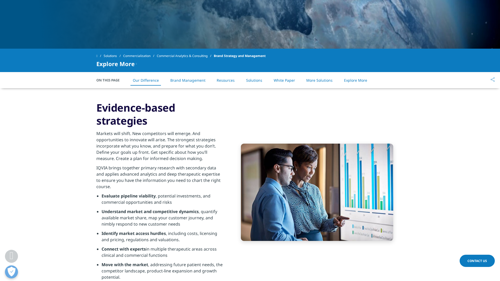
scroll to position [185, 0]
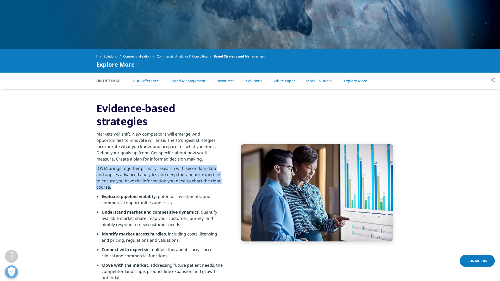
drag, startPoint x: 96, startPoint y: 168, endPoint x: 160, endPoint y: 186, distance: 65.9
click at [160, 186] on p "IQVIA brings together primary research with secondary data and applies advanced…" at bounding box center [159, 179] width 126 height 28
click at [156, 190] on div at bounding box center [156, 190] width 0 height 0
copy p "IQVIA brings together primary research with secondary data and applies advanced…"
click at [211, 174] on p "IQVIA brings together primary research with secondary data and applies advanced…" at bounding box center [159, 179] width 126 height 28
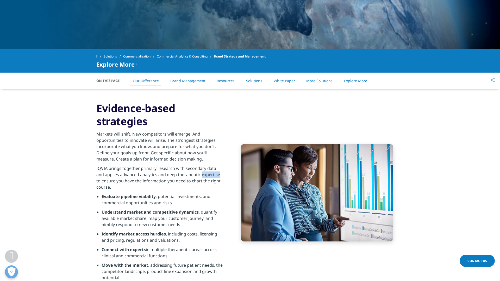
click at [211, 174] on p "IQVIA brings together primary research with secondary data and applies advanced…" at bounding box center [159, 179] width 126 height 28
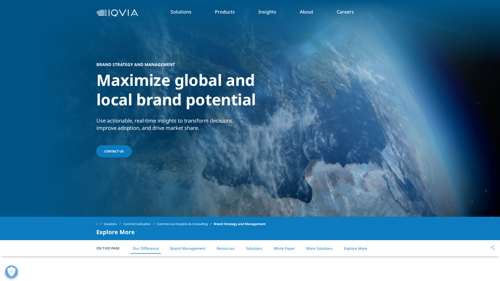
scroll to position [0, 0]
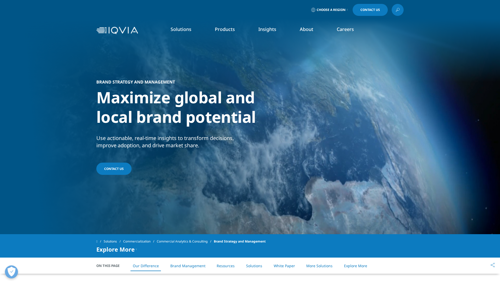
click at [151, 103] on link "Promotional Engagement" at bounding box center [158, 104] width 91 height 6
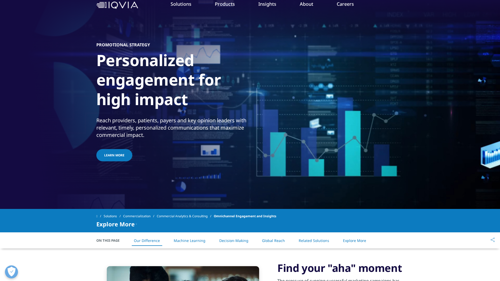
scroll to position [25, 0]
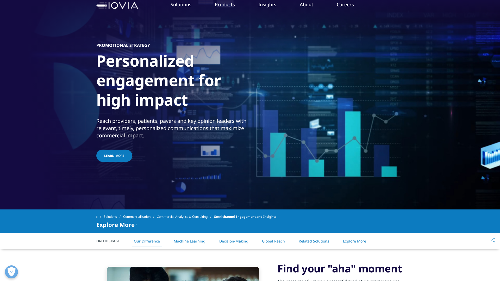
drag, startPoint x: 96, startPoint y: 119, endPoint x: 178, endPoint y: 137, distance: 83.4
click at [178, 137] on div "Reach providers, patients, payers and key opinion leaders with relevant, timely…" at bounding box center [172, 128] width 152 height 22
click at [175, 139] on div at bounding box center [175, 139] width 0 height 0
click at [159, 136] on div "Reach providers, patients, payers and key opinion leaders with relevant, timely…" at bounding box center [172, 128] width 152 height 22
drag, startPoint x: 173, startPoint y: 136, endPoint x: 97, endPoint y: 121, distance: 77.1
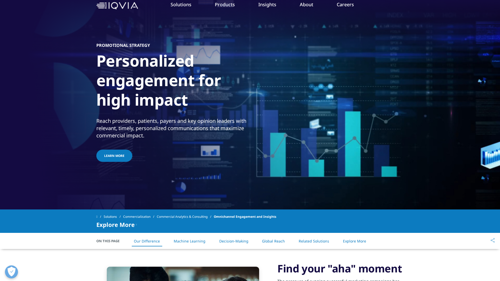
click at [97, 121] on div "Reach providers, patients, payers and key opinion leaders with relevant, timely…" at bounding box center [172, 128] width 152 height 22
copy div "Reach providers, patients, payers and key opinion leaders with relevant, timely…"
click at [141, 90] on link "Patient Insights for HCP Engagement​" at bounding box center [158, 89] width 91 height 6
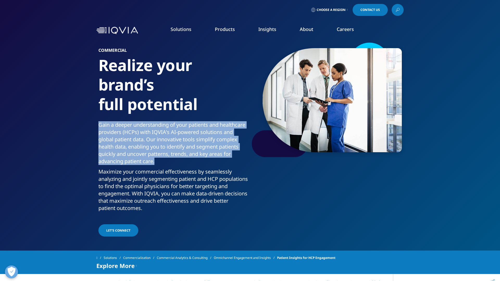
drag, startPoint x: 195, startPoint y: 161, endPoint x: 86, endPoint y: 127, distance: 114.4
click at [86, 127] on section "COMMERCIAL Realize your brand’s full potential Gain a deeper understanding of y…" at bounding box center [250, 125] width 500 height 251
copy p "Gain a deeper understanding of your patients and healthcare providers (HCPs) wi…"
click at [139, 123] on link "Orchestrated Analytics" at bounding box center [158, 123] width 91 height 6
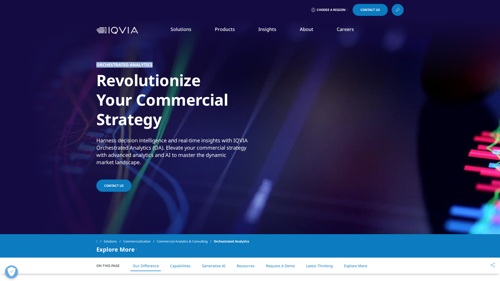
drag, startPoint x: 97, startPoint y: 66, endPoint x: 153, endPoint y: 63, distance: 56.4
click at [153, 63] on div "ORCHESTRATED ANALYTICS Revolutionize Your Commercial Strategy Harness decision …" at bounding box center [249, 127] width 307 height 177
click at [150, 55] on div at bounding box center [150, 55] width 0 height 0
click at [177, 66] on div "ORCHESTRATED ANALYTICS Revolutionize Your Commercial Strategy Harness decision …" at bounding box center [249, 127] width 307 height 177
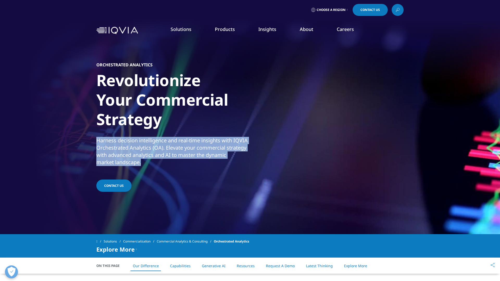
drag, startPoint x: 96, startPoint y: 141, endPoint x: 183, endPoint y: 163, distance: 89.0
click at [183, 163] on p "Harness decision intelligence and real-time insights with IQVIA Orchestrated An…" at bounding box center [172, 153] width 152 height 32
copy p "Harness decision intelligence and real-time insights with IQVIA Orchestrated An…"
click at [228, 29] on link "Products" at bounding box center [225, 29] width 20 height 6
click at [138, 130] on link "Next Best Action" at bounding box center [158, 133] width 91 height 6
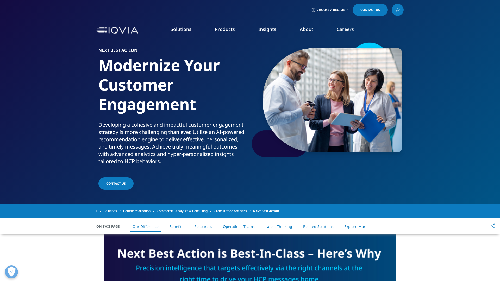
scroll to position [2, 0]
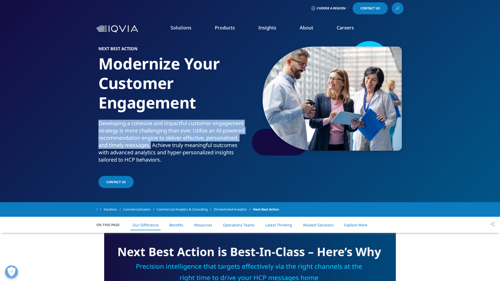
drag, startPoint x: 99, startPoint y: 122, endPoint x: 151, endPoint y: 145, distance: 57.0
click at [151, 145] on p "Developing a cohesive and impactful customer engagement strategy is more challe…" at bounding box center [173, 143] width 150 height 47
click at [148, 149] on div at bounding box center [148, 149] width 0 height 0
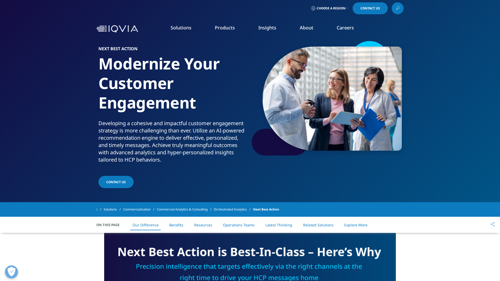
click at [180, 147] on p "Developing a cohesive and impactful customer engagement strategy is more challe…" at bounding box center [173, 143] width 150 height 47
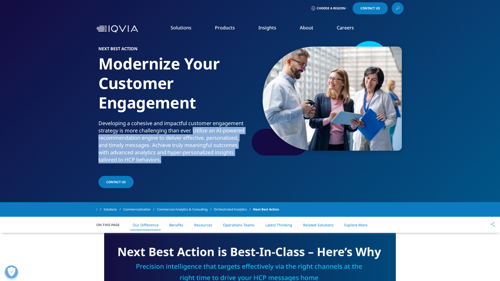
drag, startPoint x: 195, startPoint y: 132, endPoint x: 177, endPoint y: 162, distance: 34.2
click at [177, 162] on p "Developing a cohesive and impactful customer engagement strategy is more challe…" at bounding box center [173, 143] width 150 height 47
click at [174, 164] on div at bounding box center [174, 164] width 0 height 0
copy p "Utilize an AI-powered recommendation engine to deliver effective, personalized,…"
click at [176, 141] on p "Developing a cohesive and impactful customer engagement strategy is more challe…" at bounding box center [173, 143] width 150 height 47
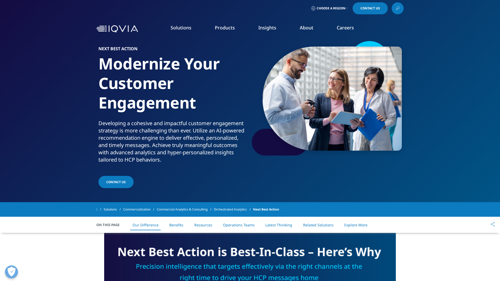
click at [129, 139] on link "Customer Engagement (OCE)" at bounding box center [158, 141] width 91 height 6
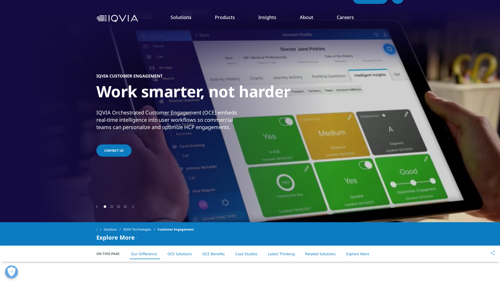
scroll to position [14, 0]
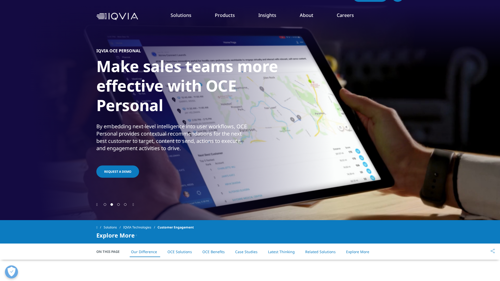
click at [98, 206] on icon "Previous slide" at bounding box center [96, 205] width 1 height 4
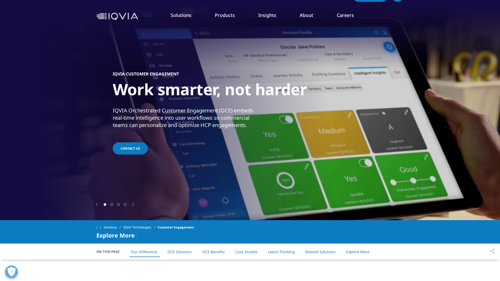
click at [231, 113] on p "IQVIA Orchestrated Customer Engagement (OCE) embeds real-time intelligence into…" at bounding box center [189, 119] width 152 height 25
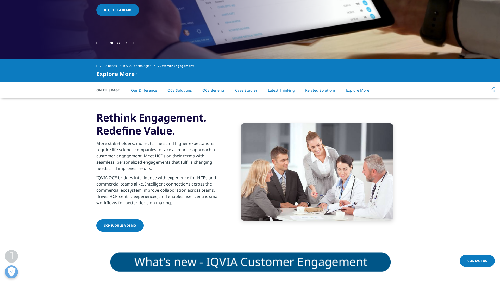
scroll to position [176, 0]
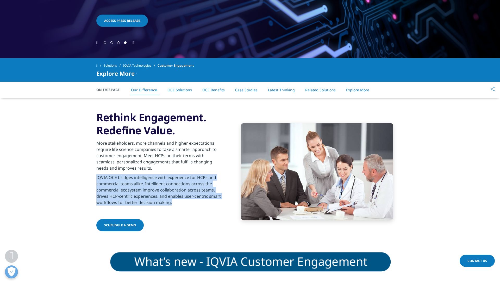
drag, startPoint x: 96, startPoint y: 177, endPoint x: 202, endPoint y: 202, distance: 108.6
click at [202, 202] on section "Rethink Engagement. Redefine Value. More stakeholders, more channels and higher…" at bounding box center [250, 172] width 500 height 148
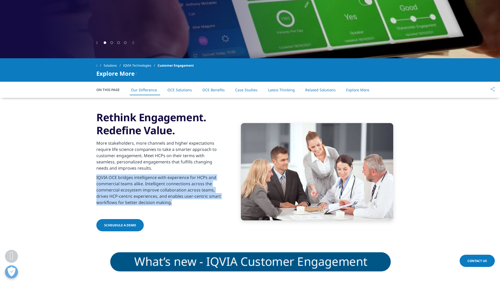
click at [177, 188] on p "IQVIA OCE bridges intelligence with experience for HCPs and commercial teams al…" at bounding box center [159, 192] width 126 height 34
drag, startPoint x: 173, startPoint y: 204, endPoint x: 89, endPoint y: 178, distance: 88.3
click at [89, 178] on section "Rethink Engagement. Redefine Value. More stakeholders, more channels and higher…" at bounding box center [250, 172] width 500 height 148
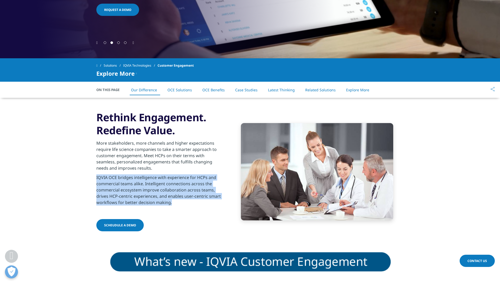
copy p "IQVIA OCE bridges intelligence with experience for HCPs and commercial teams al…"
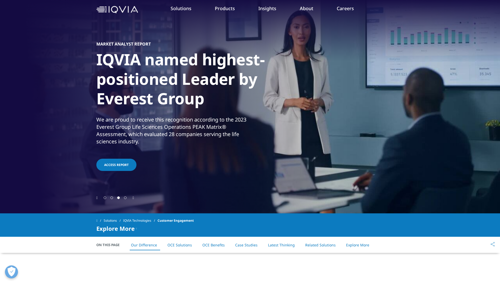
scroll to position [21, 0]
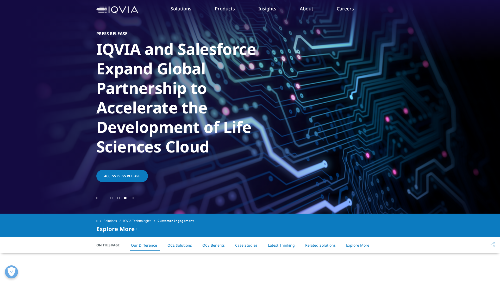
click at [147, 133] on link "Patient Engagement and Support" at bounding box center [158, 132] width 91 height 6
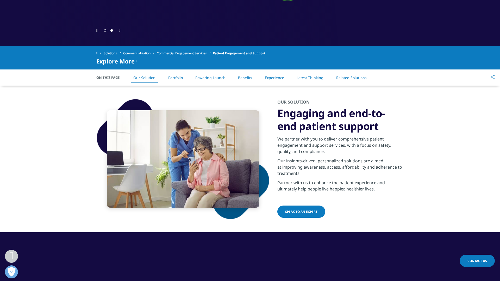
scroll to position [197, 0]
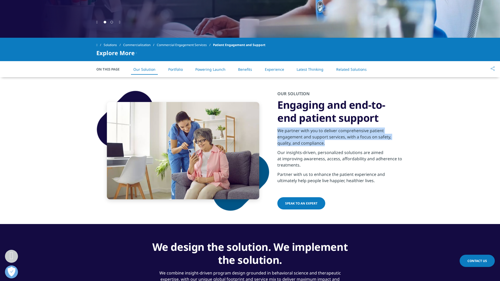
drag, startPoint x: 278, startPoint y: 131, endPoint x: 343, endPoint y: 144, distance: 65.8
click at [343, 144] on p "We partner with you to deliver comprehensive patient engagement and support ser…" at bounding box center [340, 139] width 126 height 22
click at [333, 144] on p "We partner with you to deliver comprehensive patient engagement and support ser…" at bounding box center [340, 139] width 126 height 22
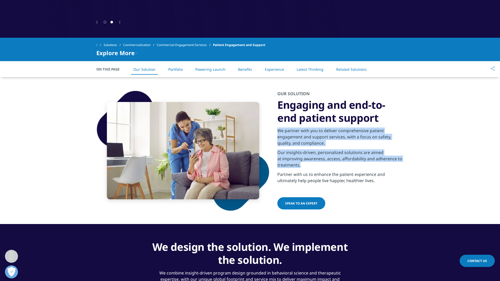
drag, startPoint x: 308, startPoint y: 166, endPoint x: 276, endPoint y: 130, distance: 48.4
click at [276, 130] on div "OUR SOLUTION Engaging and end-to-end patient support We partner with you to del…" at bounding box center [249, 150] width 307 height 147
click at [328, 153] on p "Our insights-driven, personalized solutions are aimed at improving awareness, a…" at bounding box center [340, 161] width 126 height 22
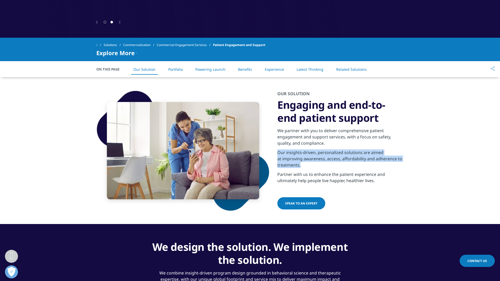
drag, startPoint x: 275, startPoint y: 152, endPoint x: 320, endPoint y: 164, distance: 46.1
click at [320, 164] on div "OUR SOLUTION Engaging and end-to-end patient support We partner with you to del…" at bounding box center [249, 150] width 307 height 147
copy p "Our insights-driven, personalized solutions are aimed at improving awareness, a…"
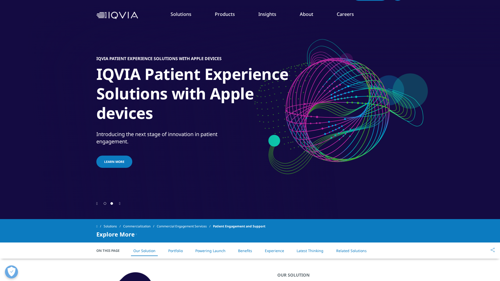
scroll to position [0, 0]
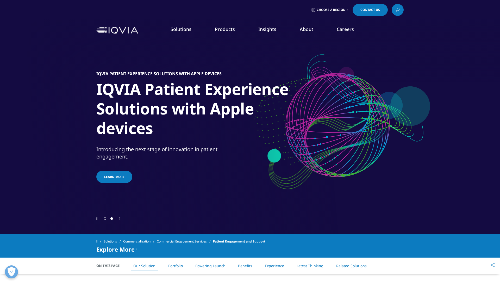
click at [227, 32] on link "Products" at bounding box center [225, 29] width 20 height 6
click at [228, 74] on link "IQVIA Vigilance Platform" at bounding box center [248, 72] width 91 height 6
